Goal: Task Accomplishment & Management: Manage account settings

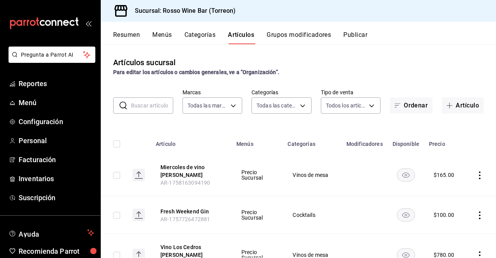
click at [479, 175] on icon "actions" at bounding box center [480, 175] width 2 height 8
click at [453, 193] on span "Editar" at bounding box center [450, 193] width 20 height 8
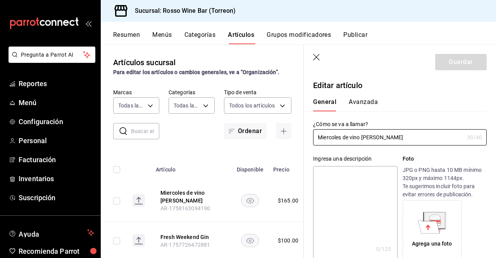
drag, startPoint x: 343, startPoint y: 136, endPoint x: 299, endPoint y: 130, distance: 44.5
click at [299, 130] on main "Artículos sucursal Para editar los artículos o cambios generales, ve a “Organiz…" at bounding box center [298, 150] width 395 height 213
type input "Jueves de vino [PERSON_NAME]"
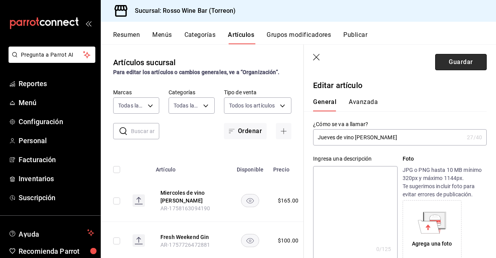
click at [435, 64] on button "Guardar" at bounding box center [461, 62] width 52 height 16
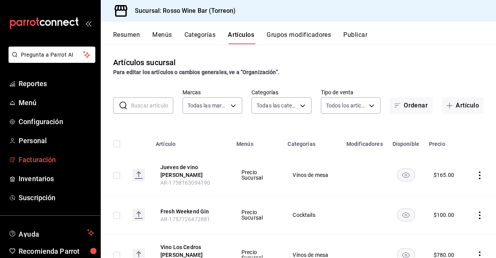
click at [45, 158] on span "Facturación" at bounding box center [57, 159] width 76 height 10
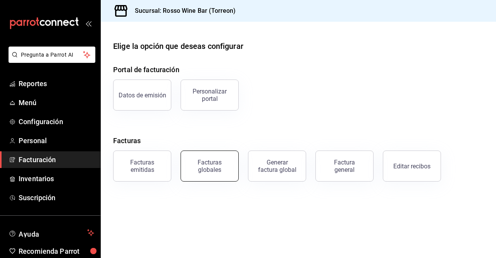
click at [197, 162] on div "Facturas globales" at bounding box center [210, 165] width 48 height 15
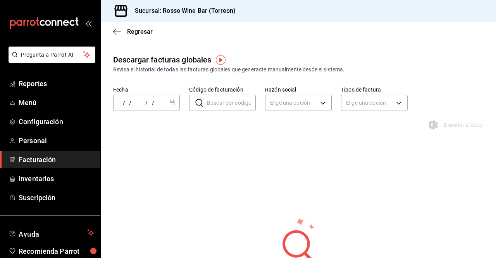
click at [164, 99] on div "/ / - / /" at bounding box center [146, 102] width 67 height 16
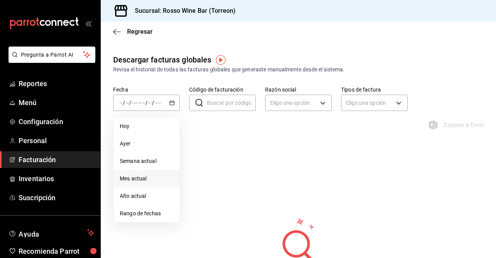
click at [162, 179] on span "Mes actual" at bounding box center [146, 178] width 53 height 8
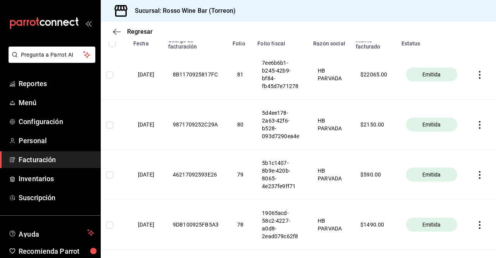
scroll to position [135, 0]
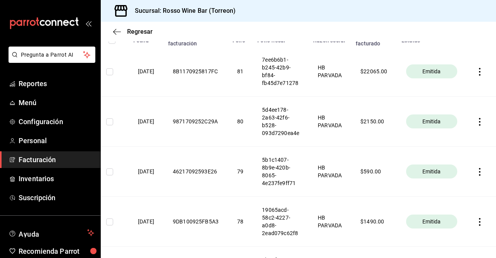
click at [476, 173] on icon "button" at bounding box center [480, 172] width 8 height 8
click at [458, 155] on div "Descargar PDF" at bounding box center [449, 153] width 37 height 6
click at [476, 173] on icon "button" at bounding box center [480, 172] width 8 height 8
click at [454, 174] on div "Descargar XML" at bounding box center [450, 173] width 38 height 6
click at [476, 124] on icon "button" at bounding box center [480, 122] width 8 height 8
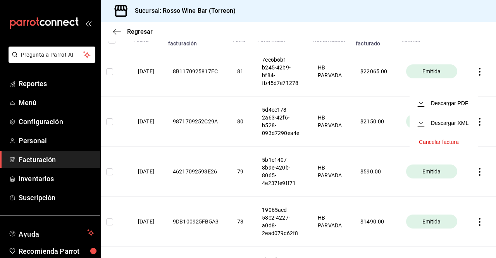
click at [468, 105] on li "Descargar PDF" at bounding box center [443, 103] width 68 height 20
click at [479, 122] on icon "button" at bounding box center [480, 122] width 2 height 8
click at [457, 124] on div "Descargar XML" at bounding box center [450, 123] width 38 height 6
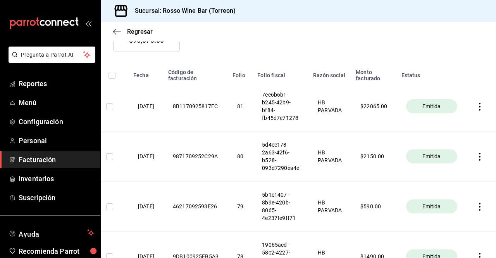
scroll to position [96, 0]
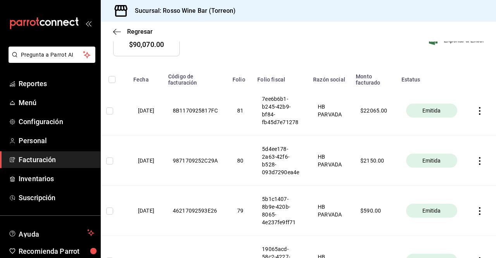
click at [476, 111] on icon "button" at bounding box center [480, 111] width 8 height 8
click at [459, 94] on div "Descargar PDF" at bounding box center [449, 92] width 37 height 6
click at [476, 113] on icon "button" at bounding box center [480, 111] width 8 height 8
click at [460, 115] on div "Descargar XML" at bounding box center [450, 112] width 38 height 6
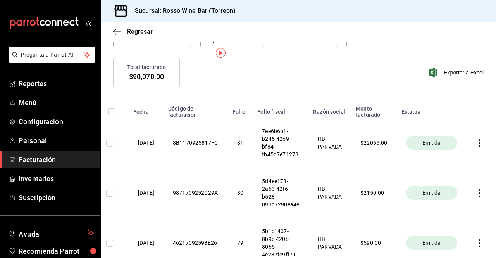
scroll to position [0, 0]
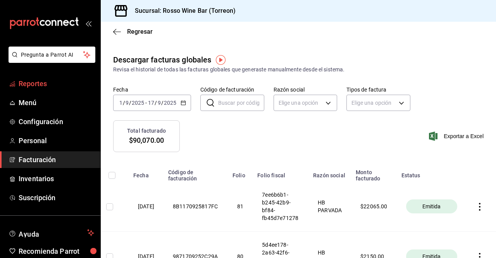
click at [45, 80] on span "Reportes" at bounding box center [57, 83] width 76 height 10
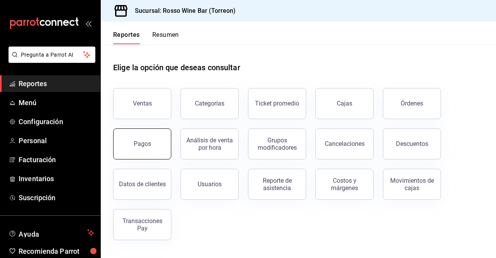
click at [147, 143] on div "Pagos" at bounding box center [142, 143] width 17 height 7
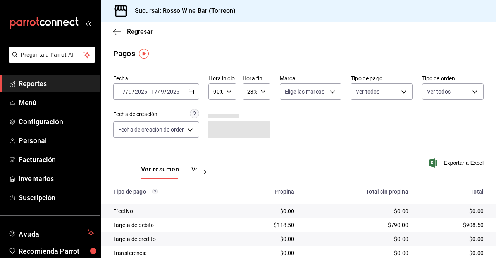
click at [193, 92] on icon "button" at bounding box center [191, 91] width 5 height 5
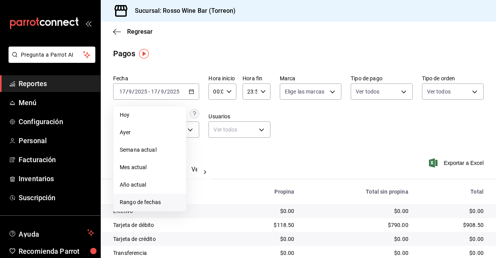
click at [161, 204] on span "Rango de fechas" at bounding box center [150, 202] width 60 height 8
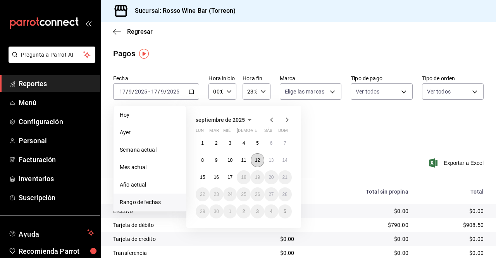
click at [258, 159] on abbr "12" at bounding box center [257, 159] width 5 height 5
click at [270, 160] on abbr "13" at bounding box center [270, 159] width 5 height 5
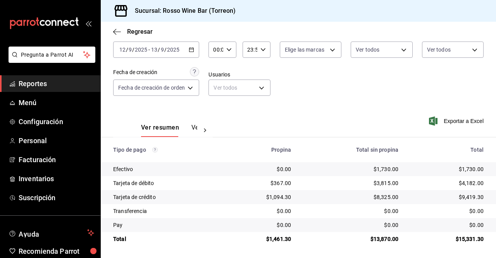
scroll to position [43, 0]
